Goal: Information Seeking & Learning: Learn about a topic

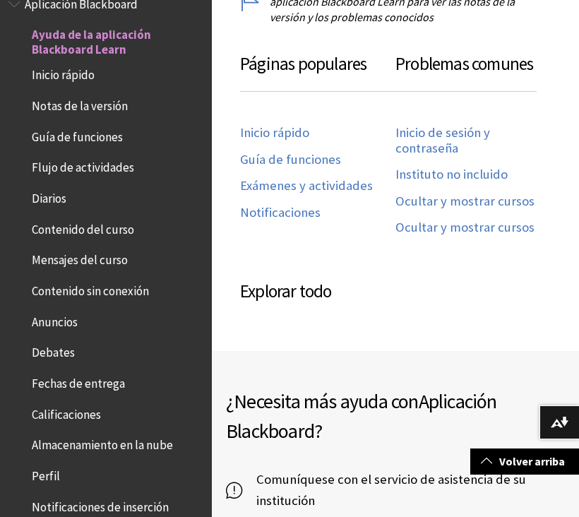
scroll to position [824, 0]
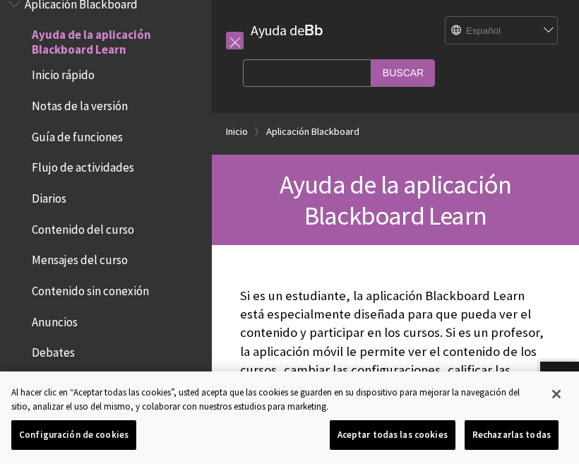
scroll to position [859, 0]
